Goal: Complete application form

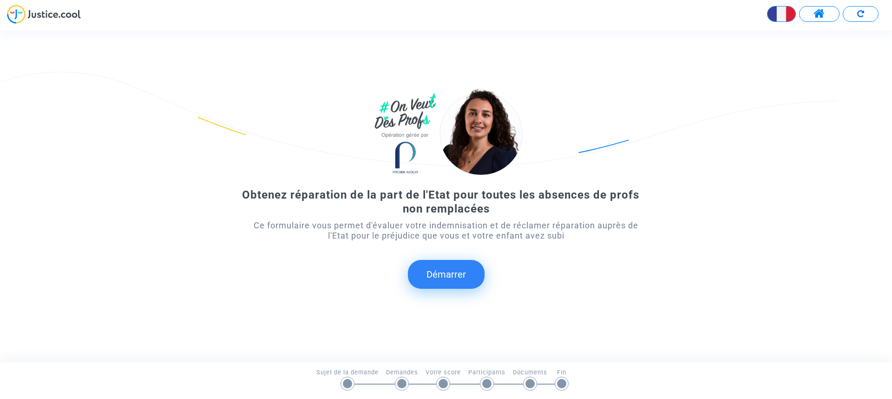
click at [451, 271] on button "Démarrer" at bounding box center [446, 274] width 77 height 29
click at [449, 265] on button "Démarrer" at bounding box center [446, 274] width 77 height 29
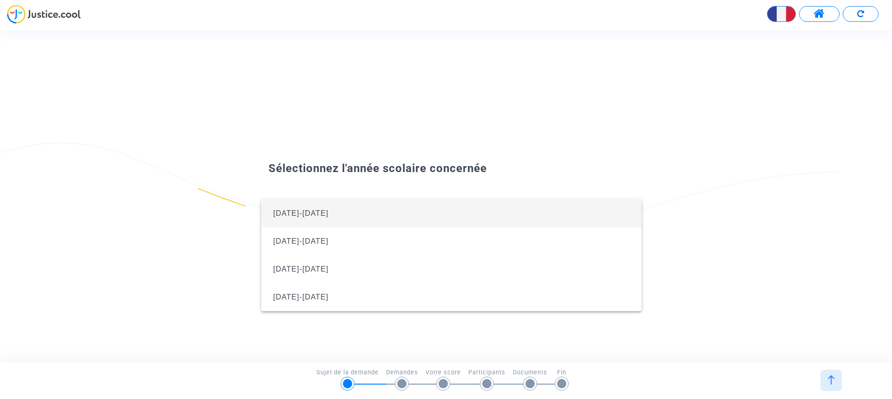
click at [541, 102] on div at bounding box center [446, 199] width 892 height 399
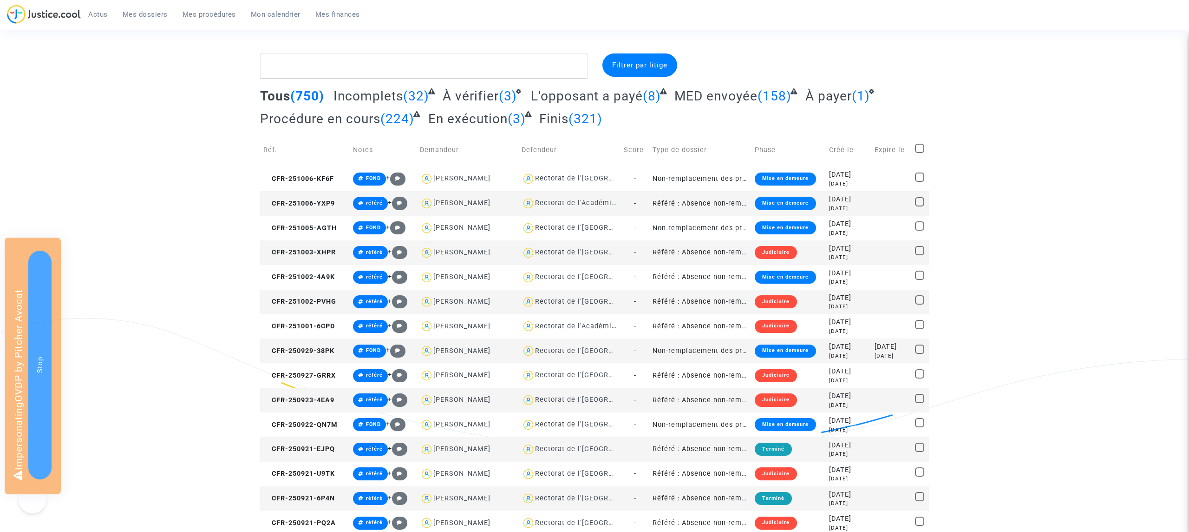
click at [101, 16] on span "Actus" at bounding box center [98, 14] width 20 height 8
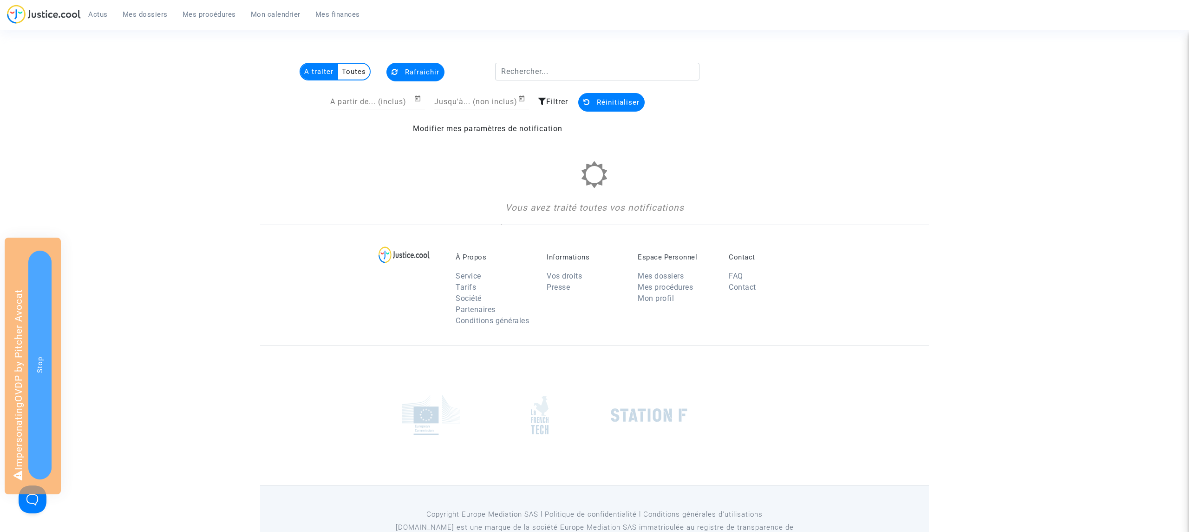
click at [354, 68] on multi-toggle-item "Toutes" at bounding box center [354, 72] width 32 height 16
click at [322, 69] on multi-toggle-item "A traiter" at bounding box center [320, 72] width 38 height 16
click at [156, 17] on span "Mes dossiers" at bounding box center [145, 14] width 45 height 8
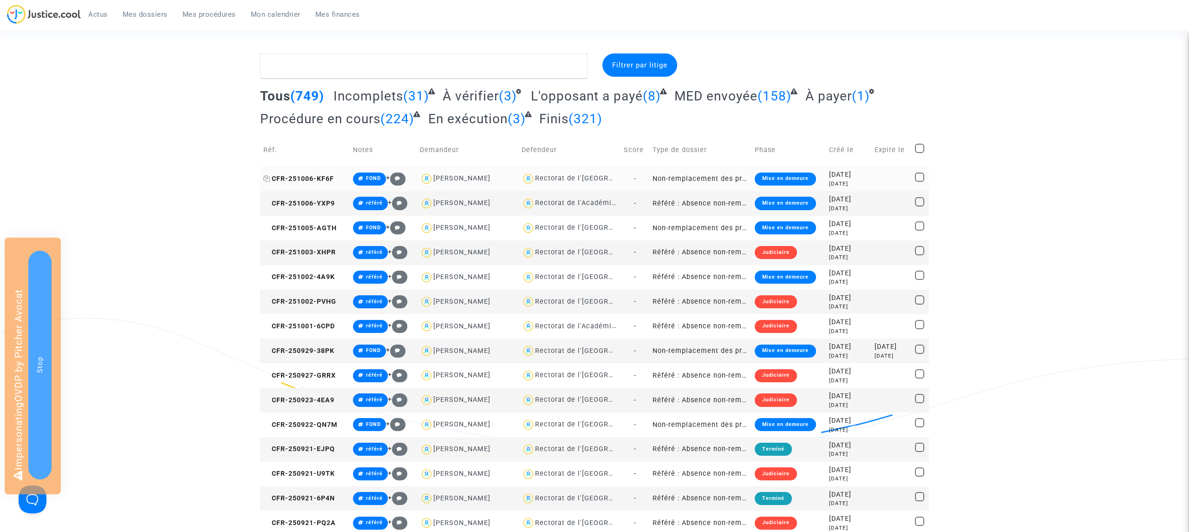
click at [267, 179] on icon at bounding box center [266, 178] width 7 height 7
